Goal: Information Seeking & Learning: Learn about a topic

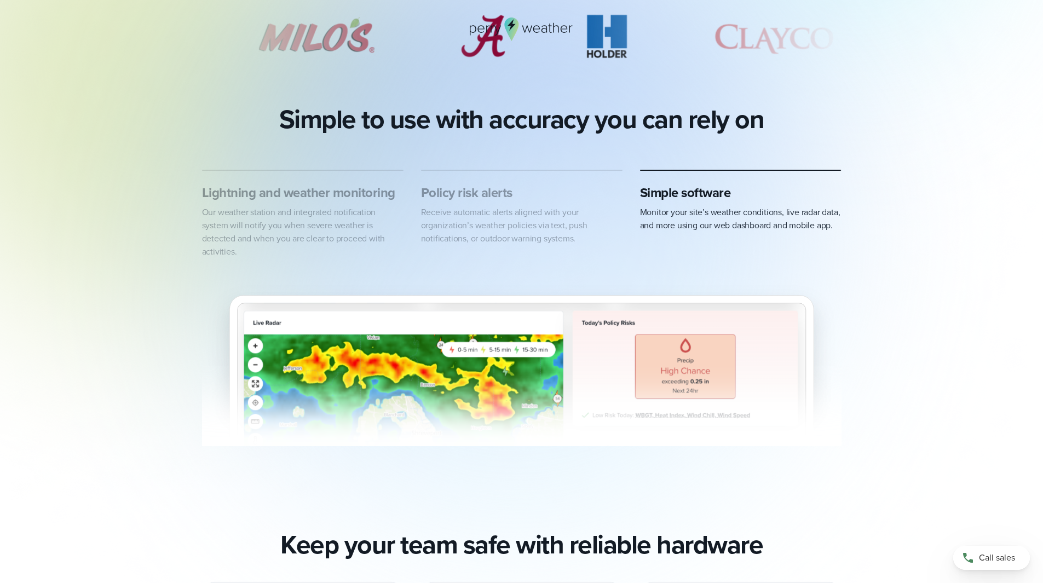
scroll to position [548, 0]
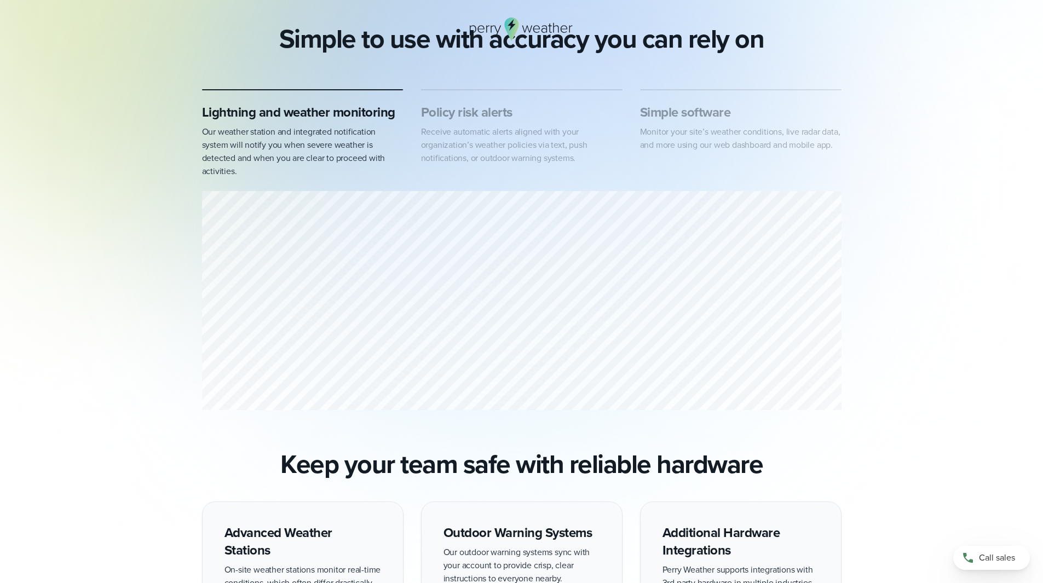
click at [340, 142] on p "Our weather station and integrated notification system will notify you when sev…" at bounding box center [303, 151] width 202 height 53
click at [445, 133] on p "Receive automatic alerts aligned with your organization’s weather policies via …" at bounding box center [522, 144] width 202 height 39
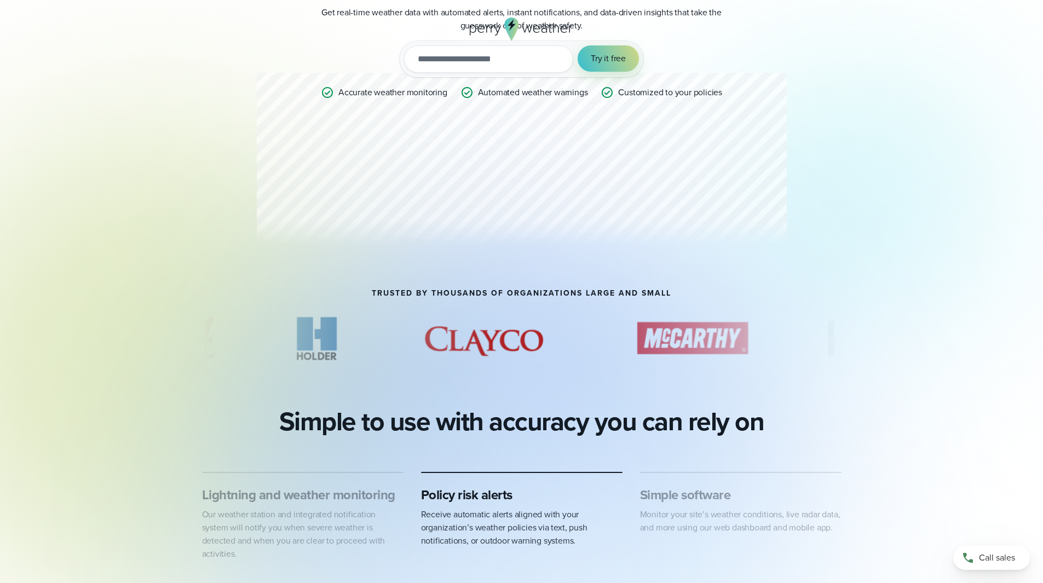
scroll to position [0, 0]
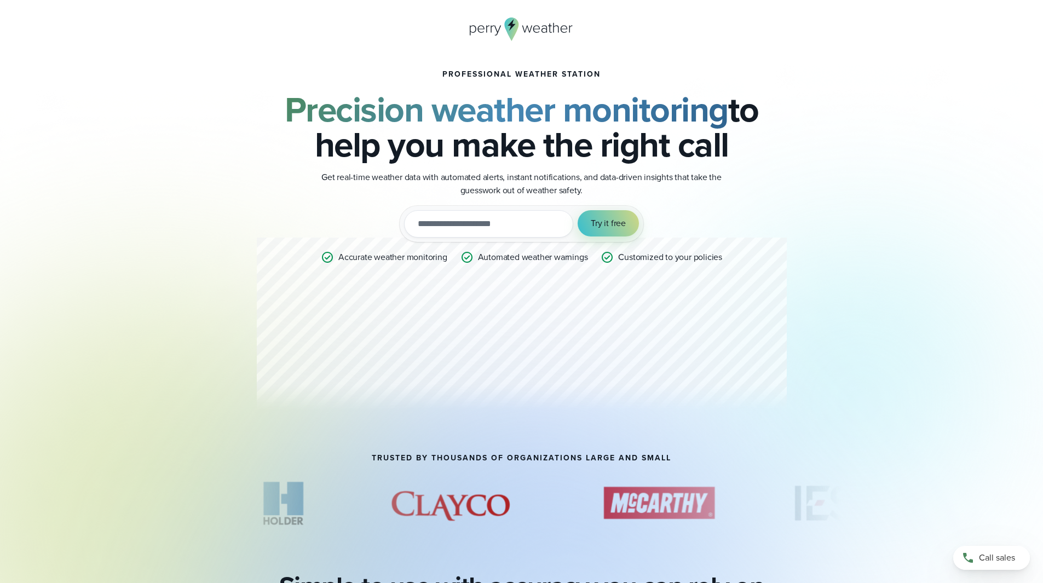
click at [512, 26] on icon at bounding box center [512, 25] width 8 height 12
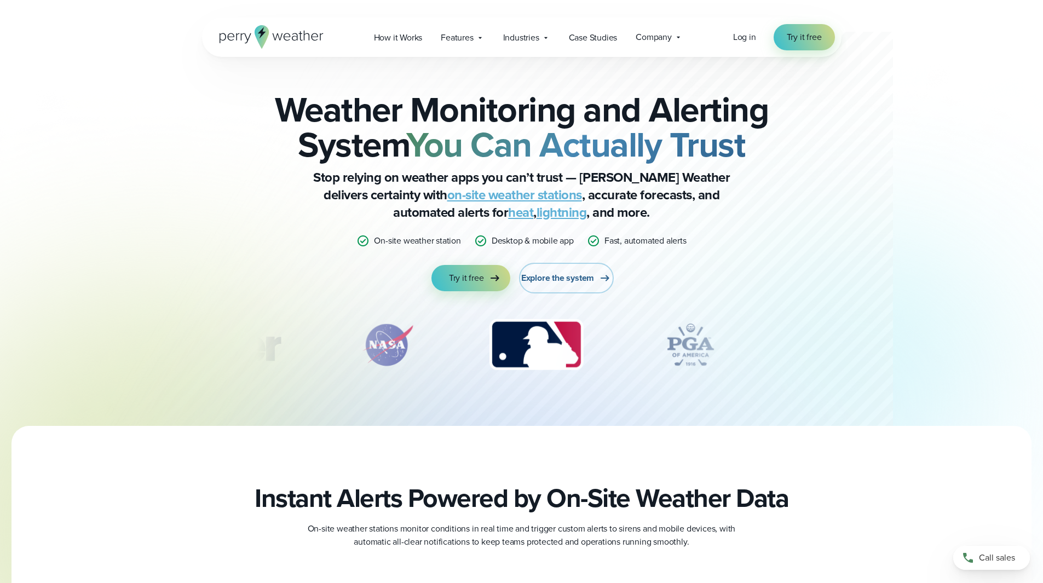
click at [558, 280] on span "Explore the system" at bounding box center [557, 278] width 73 height 13
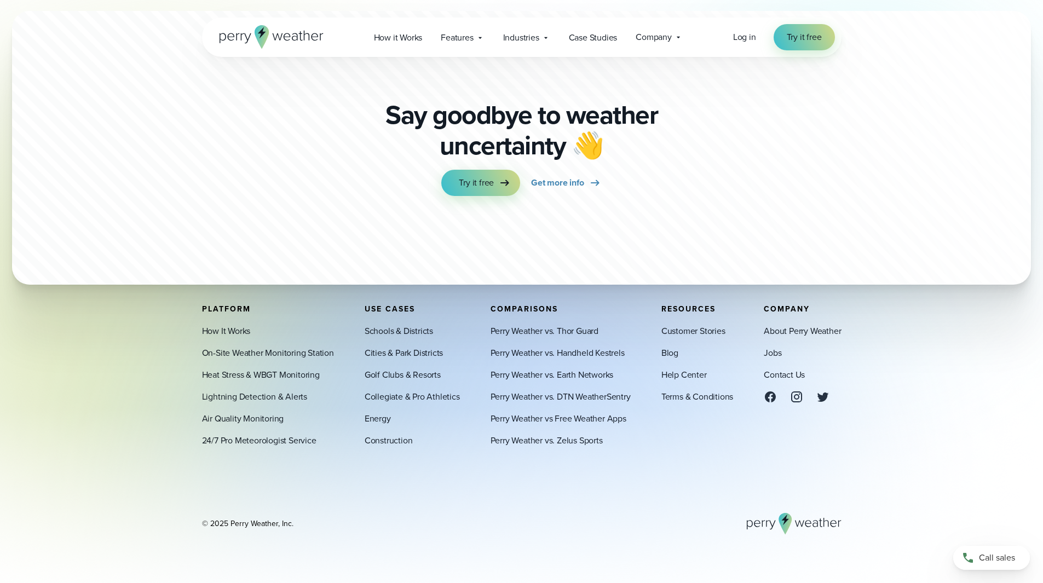
scroll to position [3809, 0]
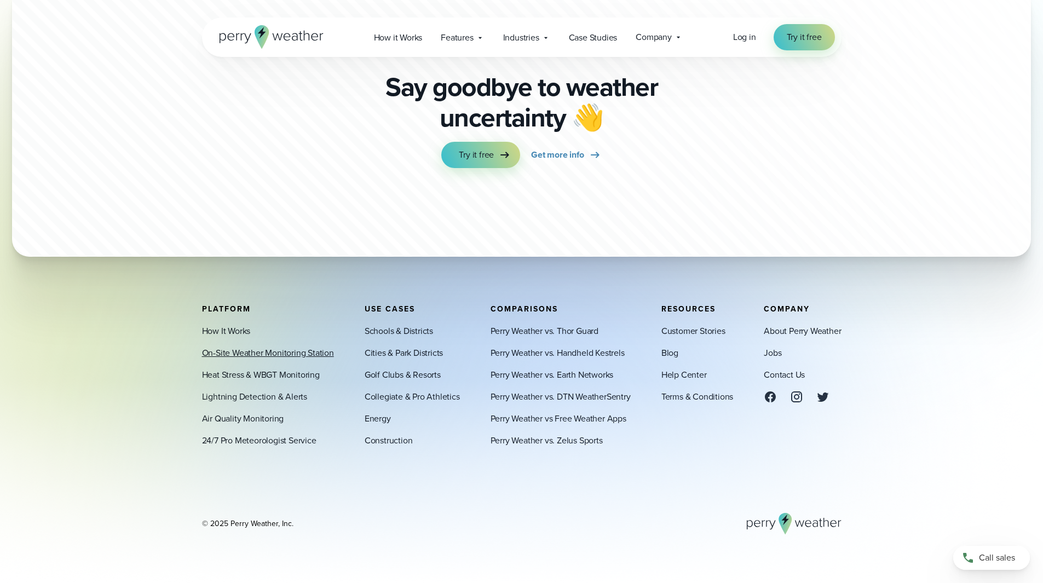
click at [286, 351] on link "On-Site Weather Monitoring Station" at bounding box center [268, 353] width 132 height 13
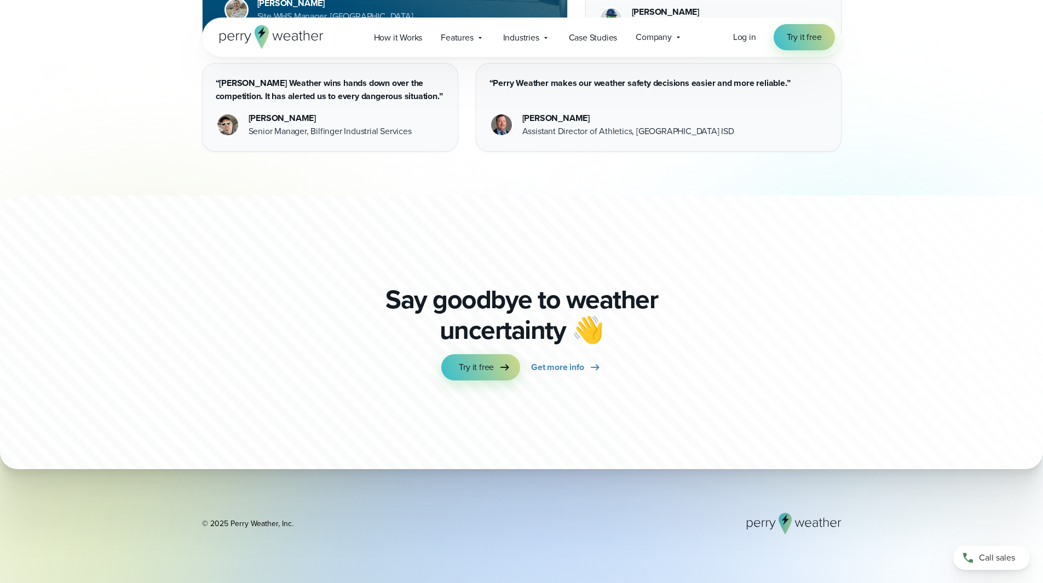
scroll to position [2956, 0]
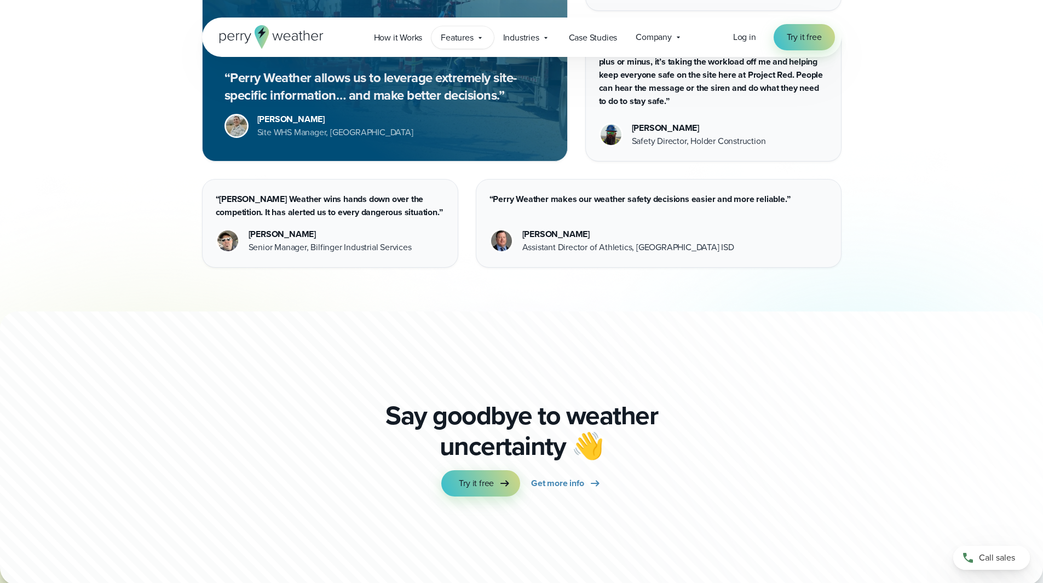
click at [487, 40] on div "Features Explore All Features Explore Perry Weather's on-site weather hardware …" at bounding box center [463, 37] width 62 height 22
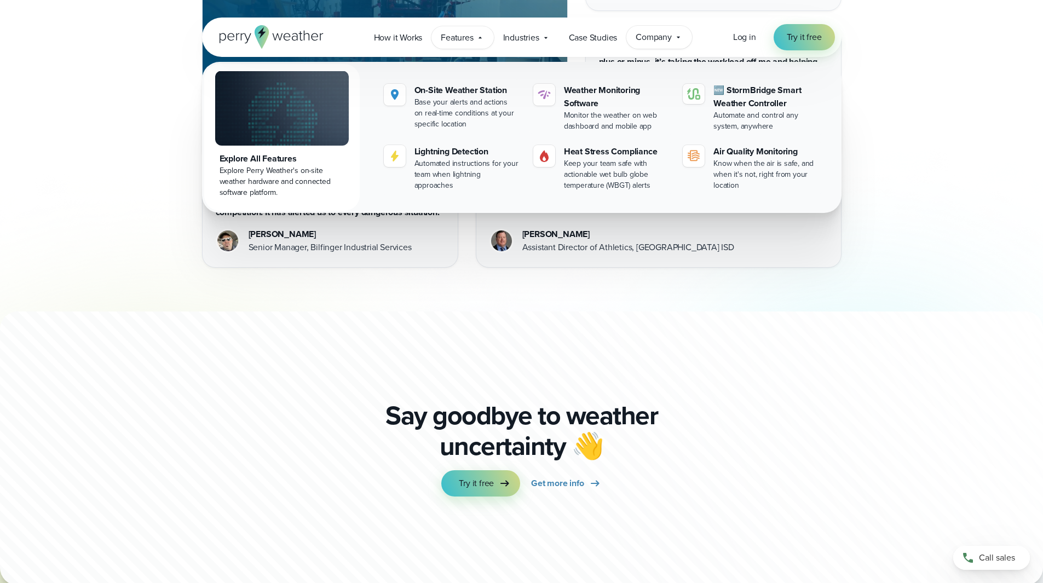
click at [667, 41] on span "Company" at bounding box center [654, 37] width 36 height 13
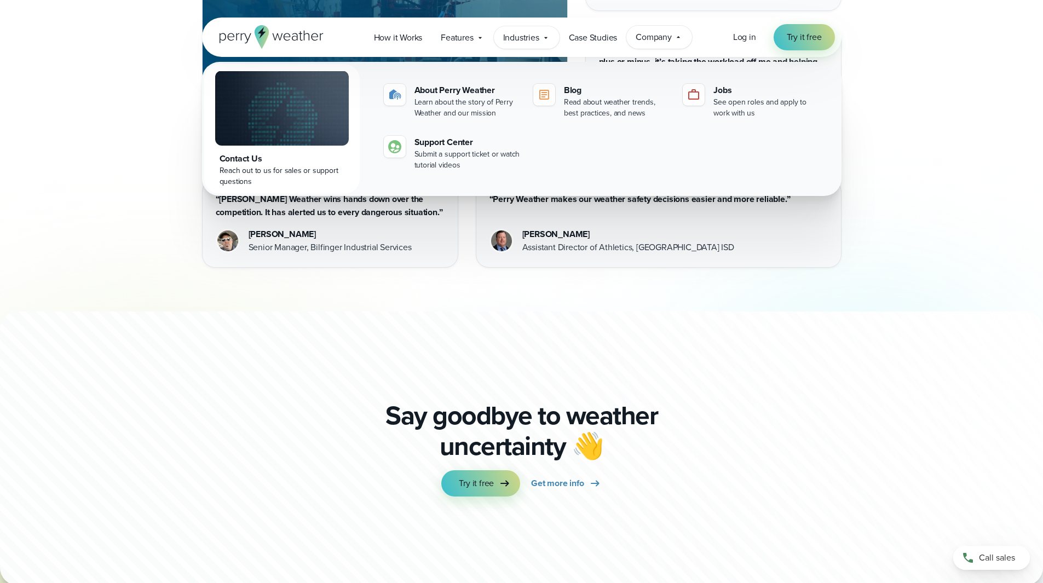
click at [532, 41] on span "Industries" at bounding box center [521, 37] width 36 height 13
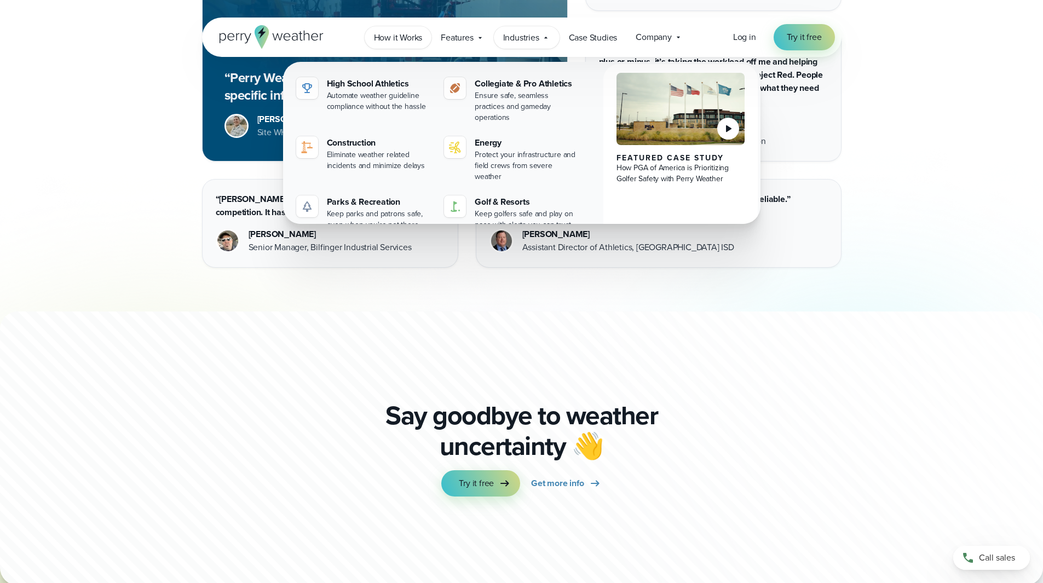
click at [392, 36] on span "How it Works" at bounding box center [398, 37] width 49 height 13
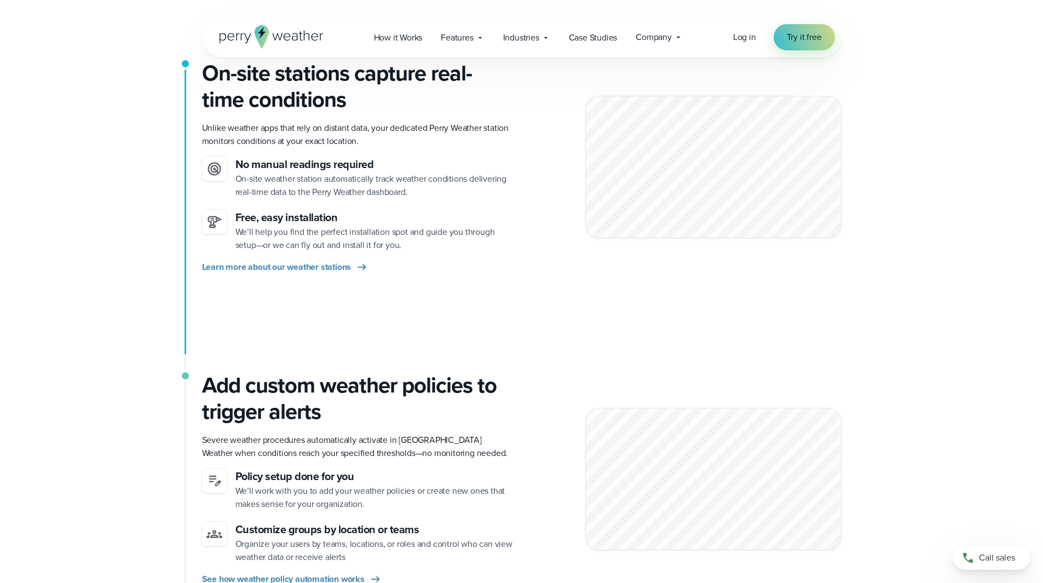
scroll to position [274, 0]
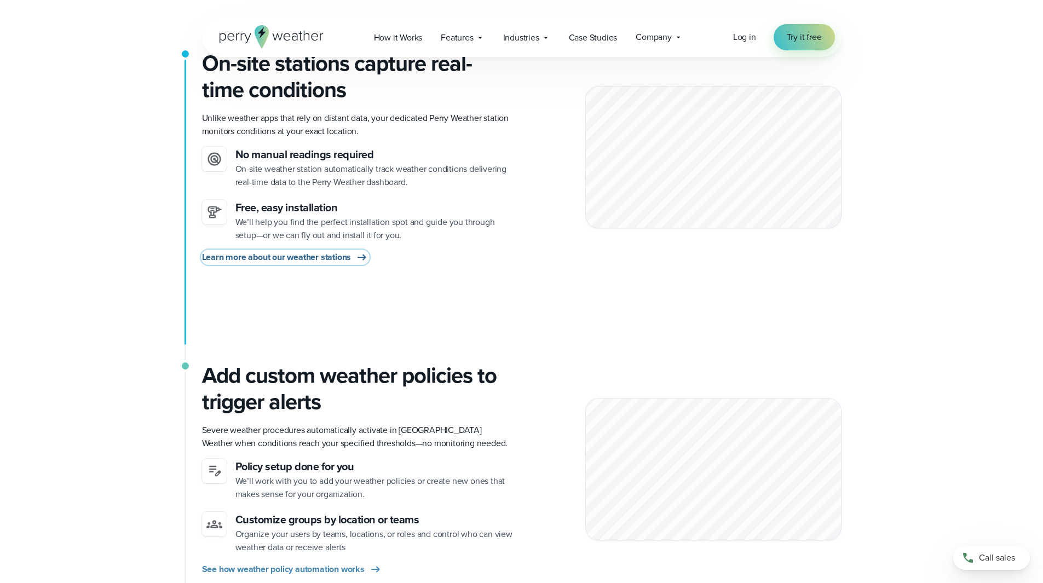
click at [275, 259] on span "Learn more about our weather stations" at bounding box center [277, 257] width 150 height 13
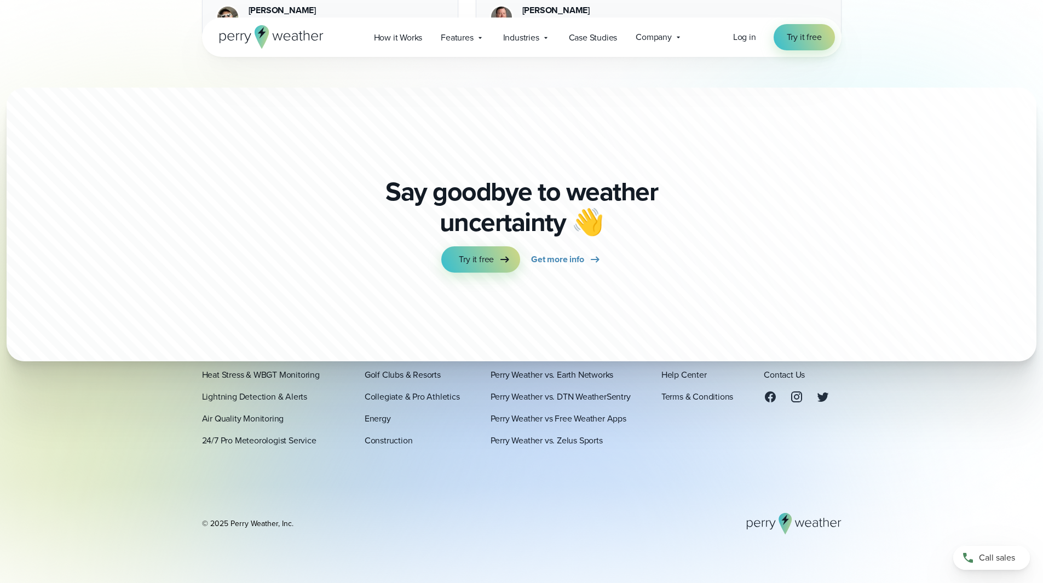
scroll to position [3284, 0]
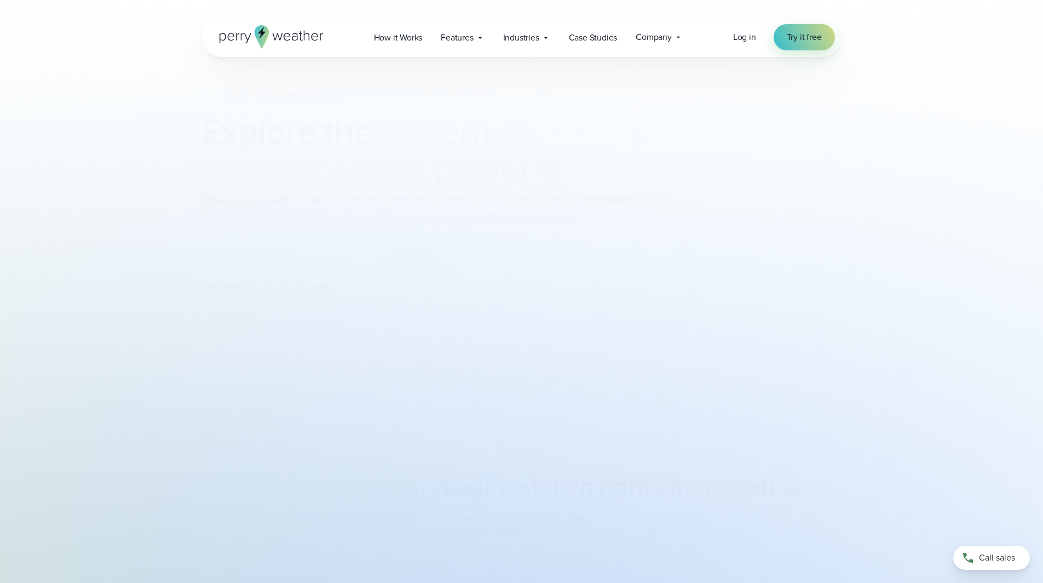
scroll to position [3809, 0]
